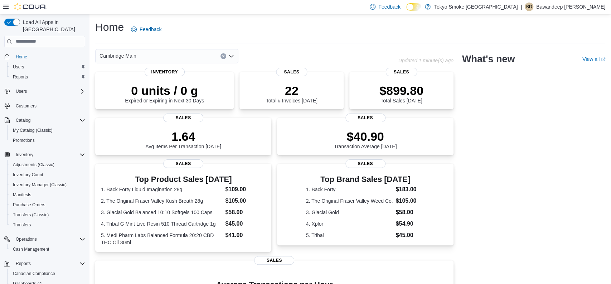
click at [492, 164] on div "Cambridge Main Updated 1 minute(s) ago 0 units / 0 g Expired or Expiring in Nex…" at bounding box center [350, 227] width 510 height 356
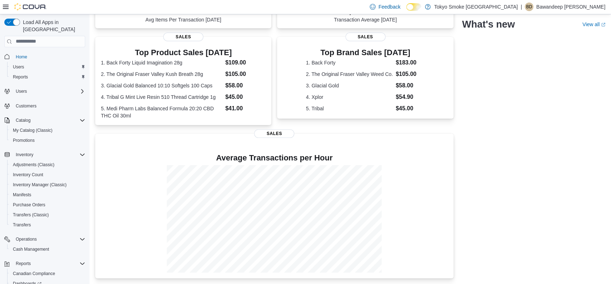
click at [478, 167] on div "Cambridge Main Updated 1 minute(s) ago 0 units / 0 g Expired or Expiring in Nex…" at bounding box center [350, 100] width 510 height 356
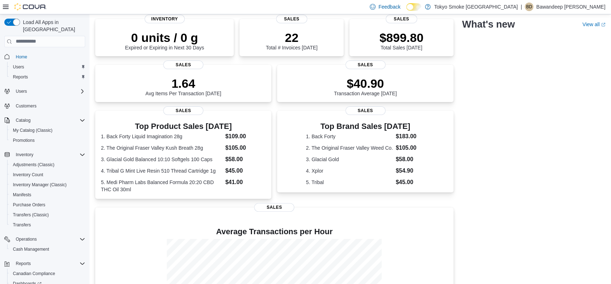
scroll to position [0, 0]
